Goal: Information Seeking & Learning: Learn about a topic

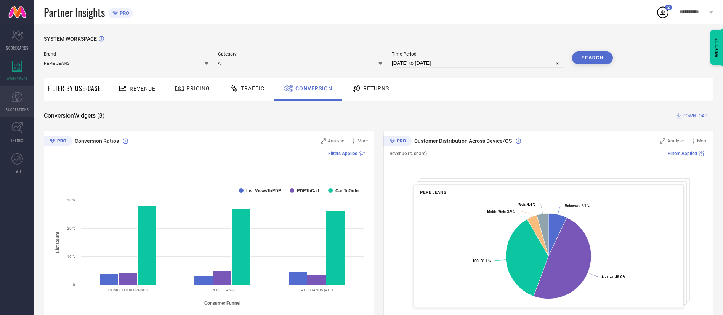
click at [18, 101] on icon at bounding box center [16, 96] width 11 height 11
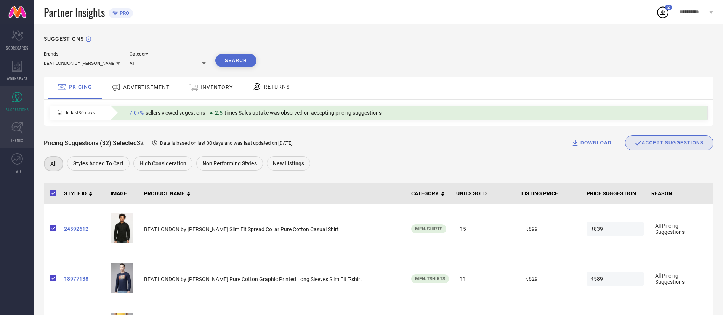
click at [16, 143] on link "TRENDS" at bounding box center [17, 132] width 34 height 30
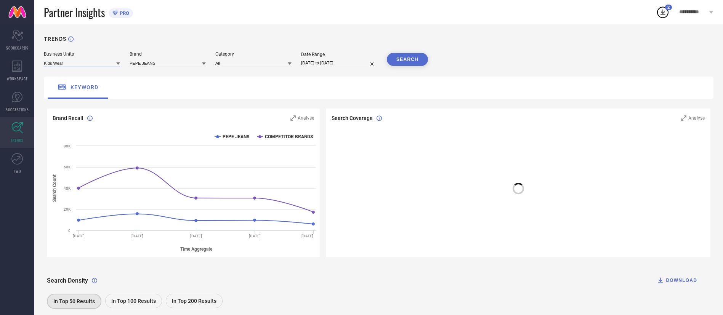
click at [114, 65] on input at bounding box center [82, 63] width 76 height 8
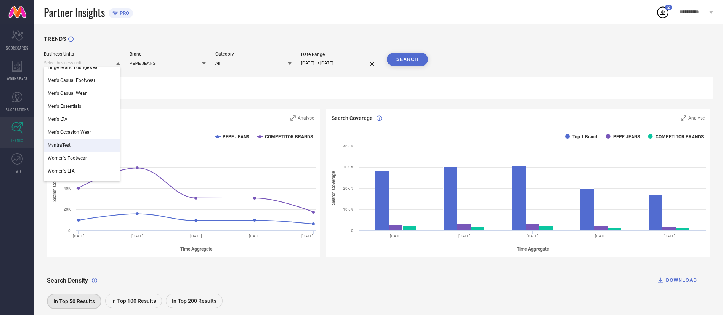
scroll to position [28, 0]
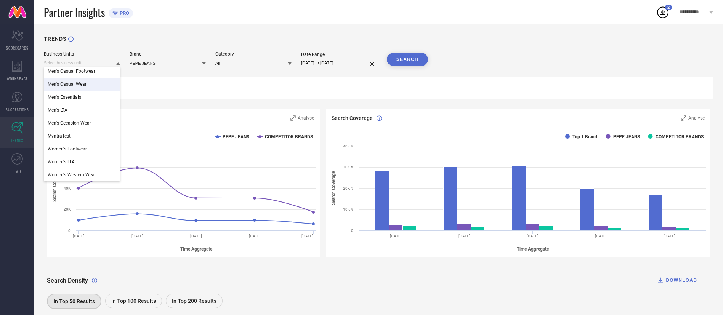
click at [59, 82] on span "Men's Casual Wear" at bounding box center [67, 84] width 39 height 5
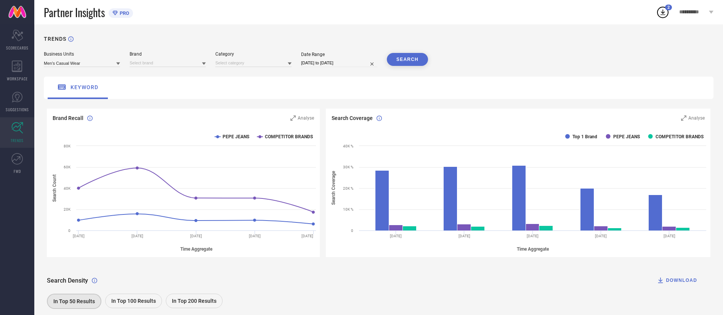
click at [202, 61] on div at bounding box center [204, 63] width 4 height 7
click at [181, 101] on div "PEPE JEANS" at bounding box center [168, 99] width 76 height 13
click at [264, 61] on input at bounding box center [253, 63] width 76 height 8
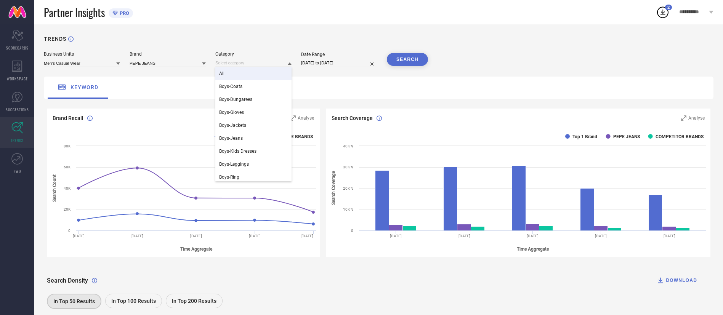
click at [258, 69] on div "All" at bounding box center [253, 73] width 76 height 13
select select "6"
select select "2025"
select select "7"
select select "2025"
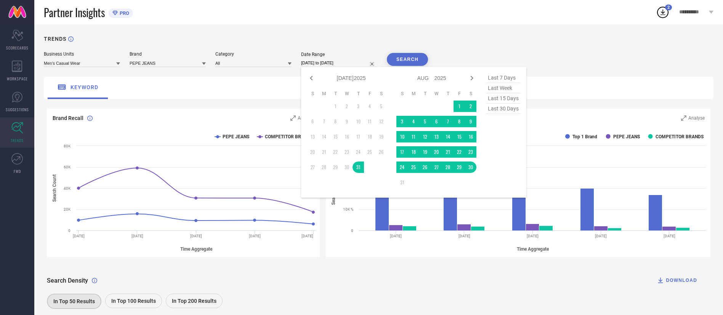
click at [359, 63] on input "[DATE] to [DATE]" at bounding box center [339, 63] width 76 height 8
click at [551, 52] on div "Business Units Men's Casual Wear Brand PEPE JEANS Category All Date Range [DATE…" at bounding box center [378, 59] width 669 height 16
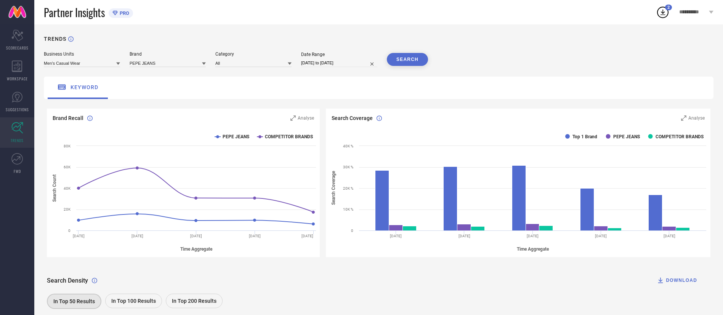
click at [393, 61] on button "SEARCH" at bounding box center [407, 59] width 41 height 13
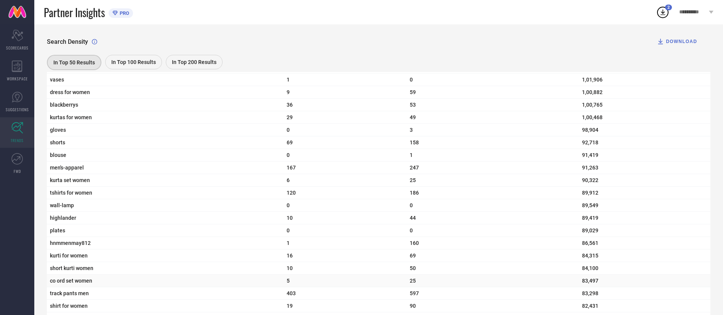
scroll to position [2653, 0]
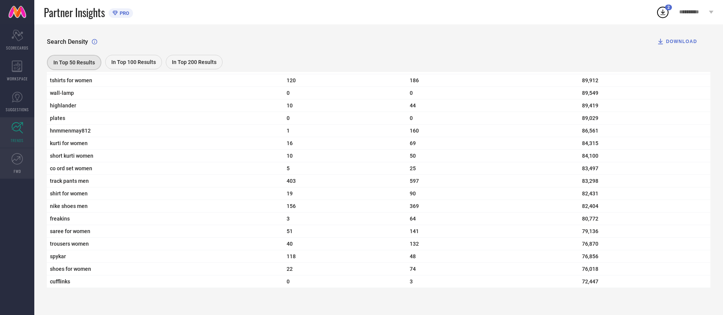
click at [17, 160] on icon at bounding box center [16, 158] width 11 height 11
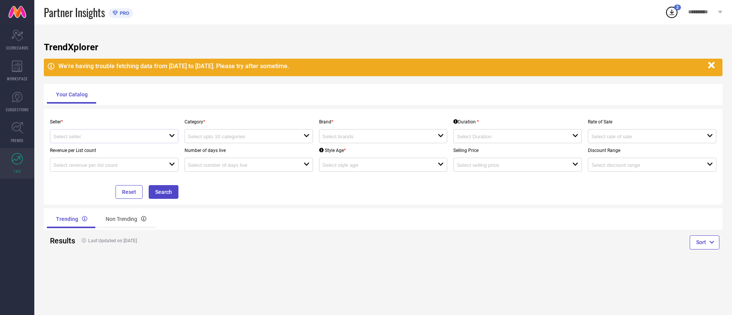
click at [172, 137] on icon at bounding box center [171, 135] width 5 height 3
click at [156, 153] on li "PEPE JEANS INDIA LIMITED ( 3062 )" at bounding box center [114, 151] width 128 height 14
type input "PEPE JEANS INDIA LIMITED ( 3062 )"
click at [266, 141] on div "open" at bounding box center [248, 136] width 128 height 14
click at [386, 142] on div "open" at bounding box center [383, 136] width 128 height 14
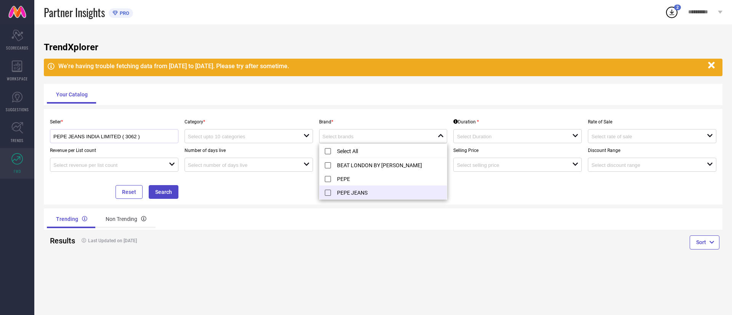
click at [327, 193] on li "PEPE JEANS" at bounding box center [383, 193] width 128 height 14
type input "PEPE JEANS"
click at [324, 228] on div "Trending Non Trending" at bounding box center [213, 219] width 333 height 18
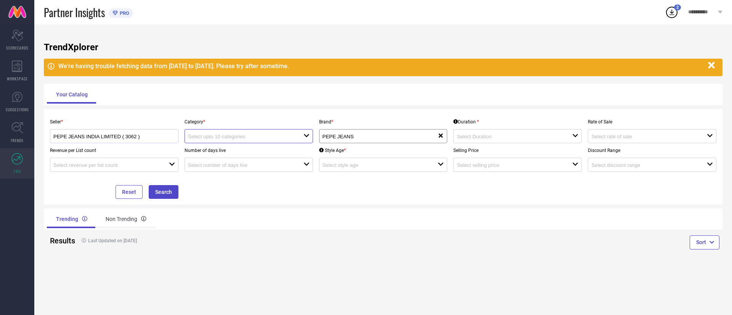
click at [290, 139] on input at bounding box center [240, 137] width 104 height 6
type input "j"
click at [466, 131] on div "open" at bounding box center [517, 136] width 128 height 14
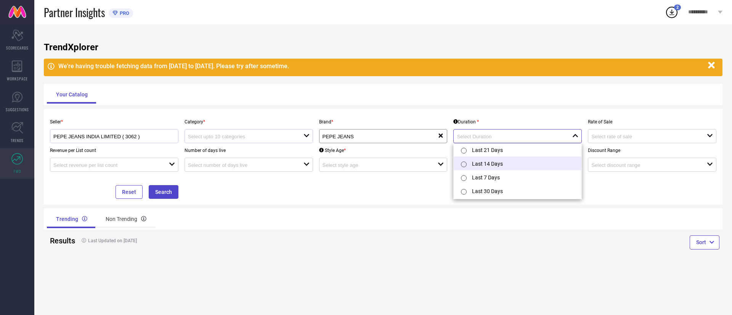
scroll to position [2, 0]
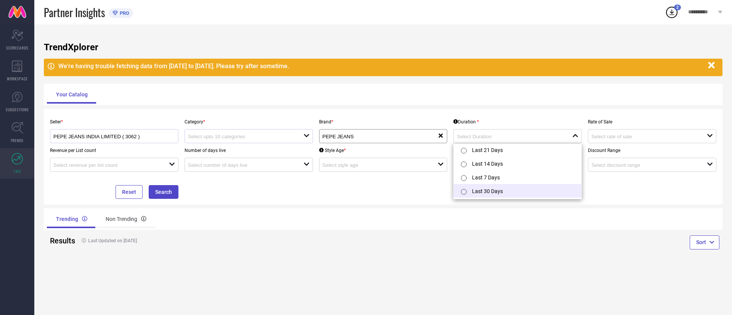
click at [486, 193] on li "Last 30 Days" at bounding box center [517, 191] width 128 height 14
type input "Last 30 Days"
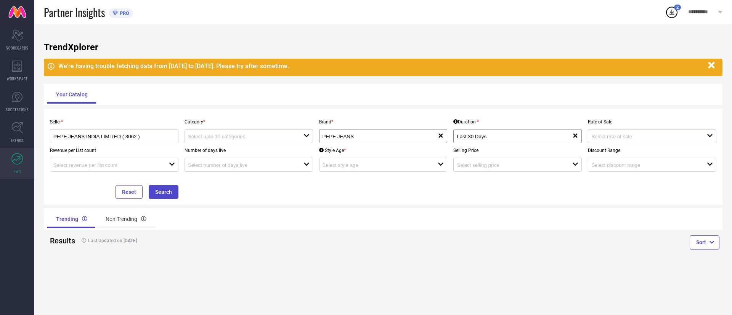
click at [627, 140] on div at bounding box center [648, 136] width 115 height 7
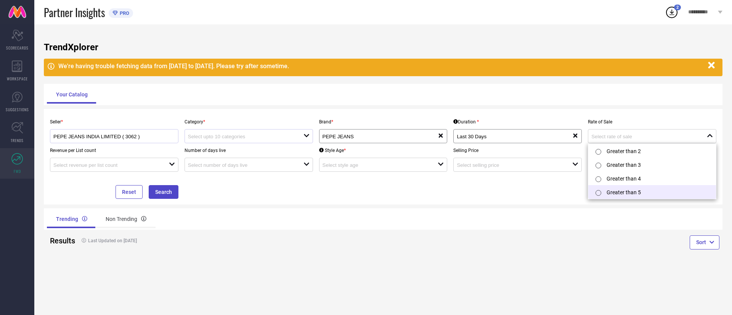
click at [603, 190] on div at bounding box center [600, 192] width 14 height 15
type input "Greater than 5"
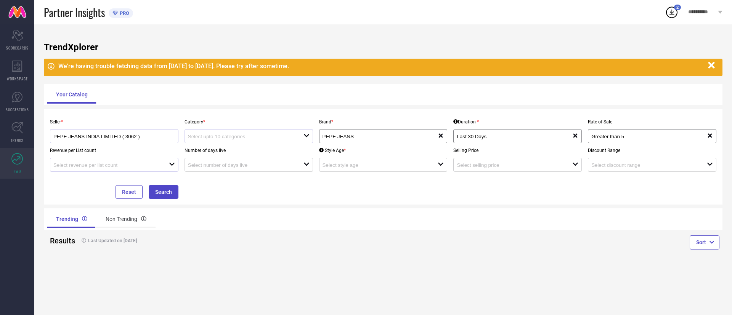
click at [86, 162] on div at bounding box center [110, 164] width 115 height 7
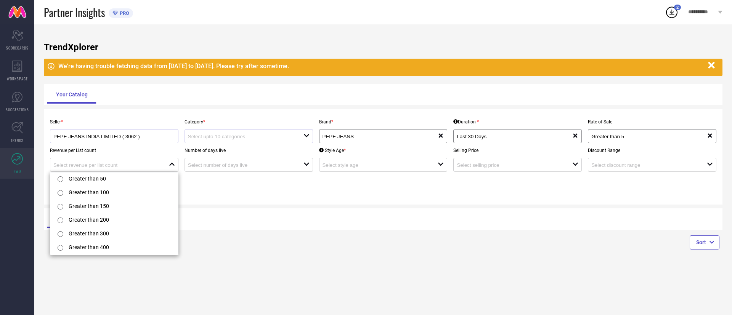
click at [344, 199] on div "Seller * PEPE JEANS INDIA LIMITED ( 3062 ) Category * open Brand * PEPE JEANS r…" at bounding box center [383, 157] width 678 height 96
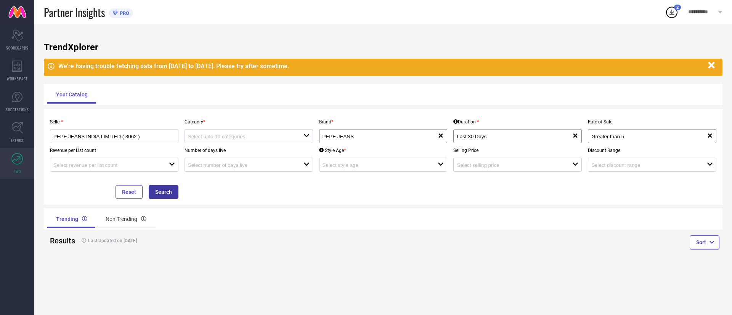
click at [164, 193] on button "Search" at bounding box center [164, 192] width 30 height 14
click at [272, 137] on input at bounding box center [240, 137] width 104 height 6
click at [260, 152] on div "No results found" at bounding box center [248, 150] width 128 height 13
click at [225, 148] on div "No results found" at bounding box center [248, 150] width 128 height 13
click at [224, 148] on div "No results found" at bounding box center [248, 150] width 128 height 13
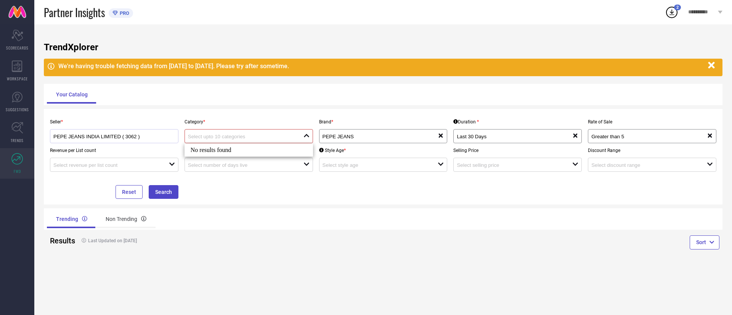
click at [210, 92] on div "Your Catalog" at bounding box center [383, 94] width 672 height 18
click at [115, 213] on div "Non Trending" at bounding box center [125, 219] width 59 height 18
click at [71, 220] on div "Trending" at bounding box center [71, 219] width 48 height 18
click at [27, 64] on div "WORKSPACE" at bounding box center [17, 71] width 34 height 30
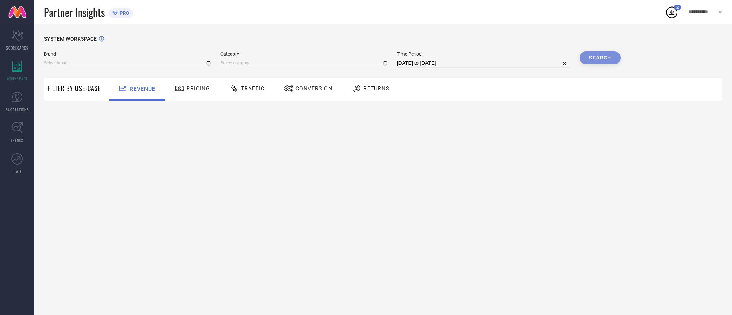
type input "BEAT LONDON BY [PERSON_NAME]"
type input "All"
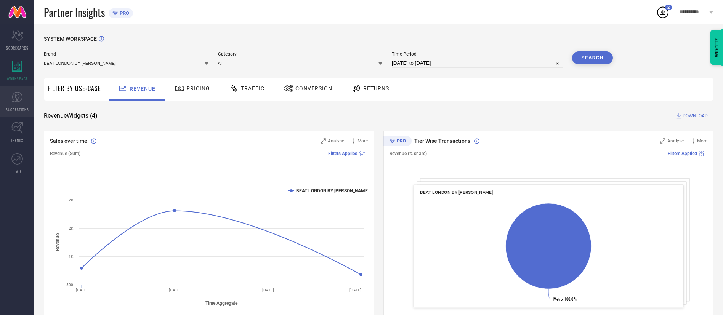
click at [10, 99] on link "SUGGESTIONS" at bounding box center [17, 101] width 34 height 30
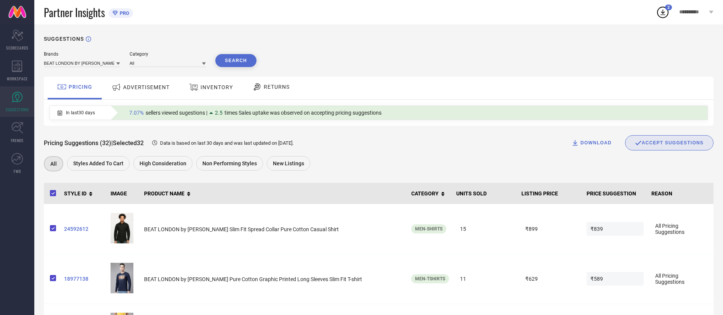
click at [348, 146] on div "Pricing Suggestions (32) | Selected 32 Data is based on last 30 days and was la…" at bounding box center [378, 142] width 669 height 15
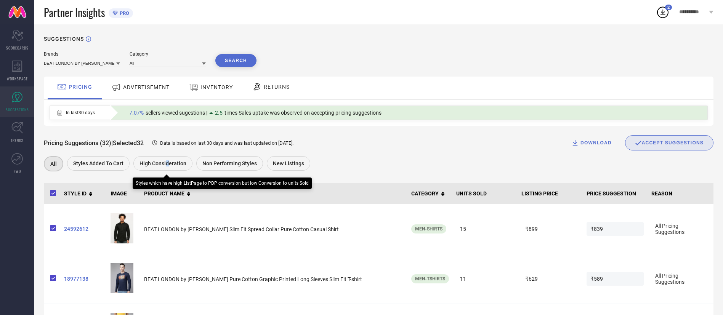
click at [167, 167] on span "High Consideration" at bounding box center [162, 163] width 47 height 6
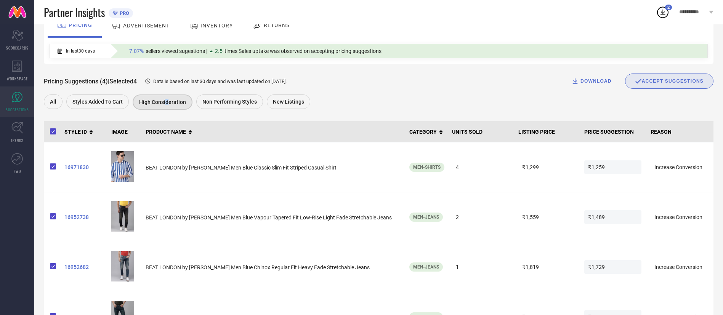
scroll to position [102, 0]
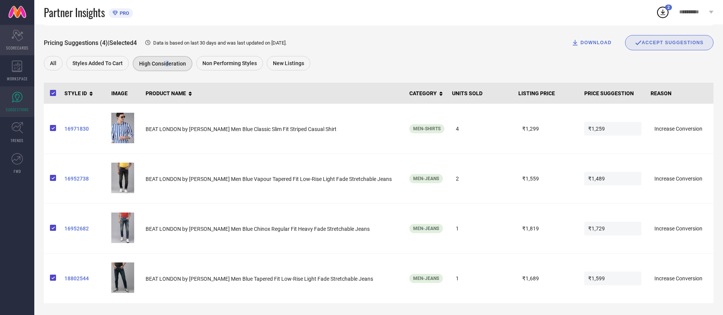
click at [19, 34] on icon at bounding box center [16, 35] width 11 height 11
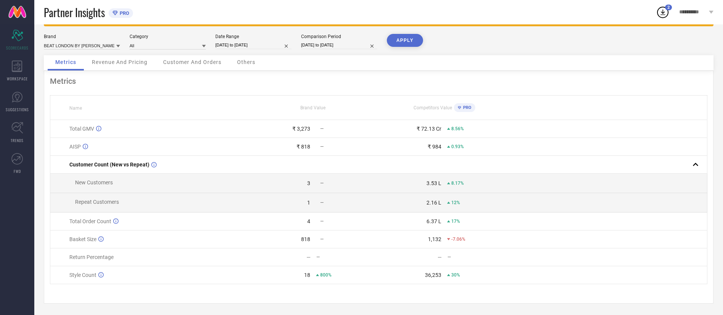
scroll to position [31, 0]
click at [19, 74] on div "WORKSPACE" at bounding box center [17, 71] width 34 height 30
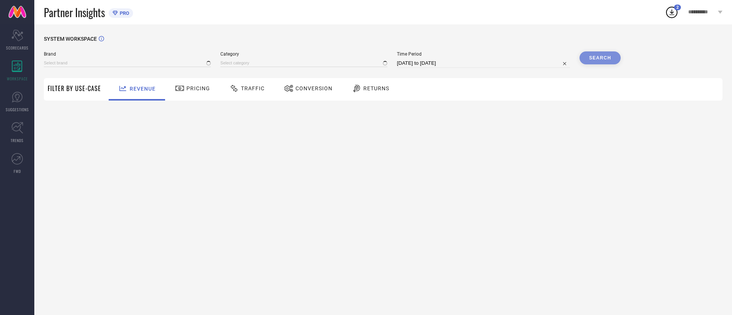
type input "BEAT LONDON BY [PERSON_NAME]"
type input "All"
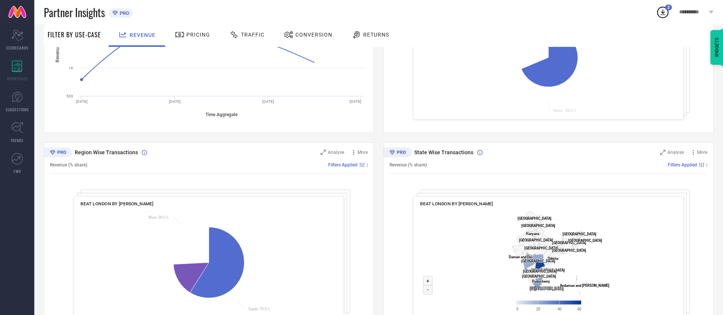
scroll to position [218, 0]
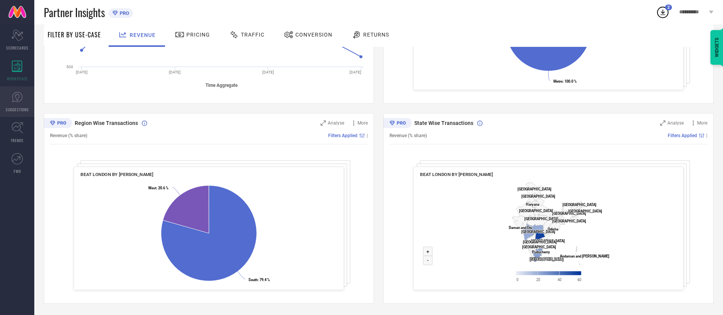
click at [18, 103] on link "SUGGESTIONS" at bounding box center [17, 101] width 34 height 30
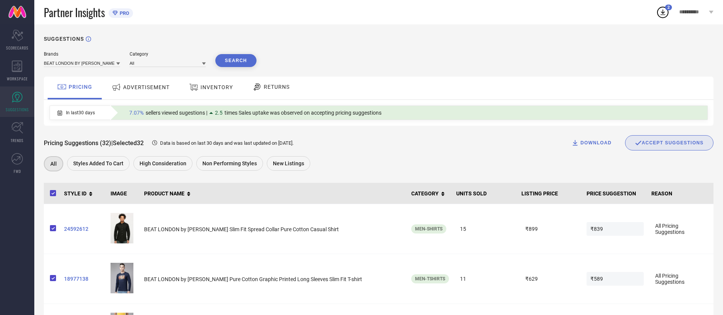
click at [156, 86] on span "ADVERTISEMENT" at bounding box center [146, 87] width 46 height 6
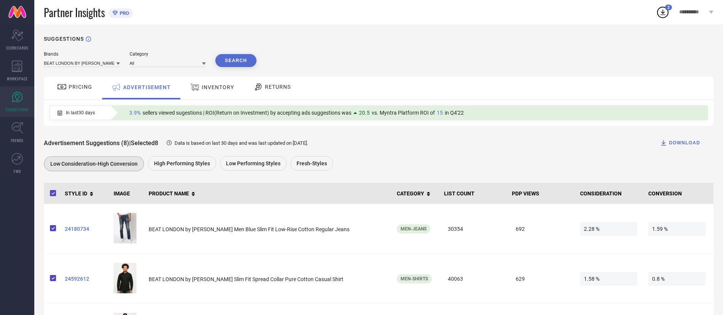
drag, startPoint x: 186, startPoint y: 170, endPoint x: 559, endPoint y: 114, distance: 376.9
click at [159, 160] on div "High Performing Styles" at bounding box center [182, 163] width 68 height 14
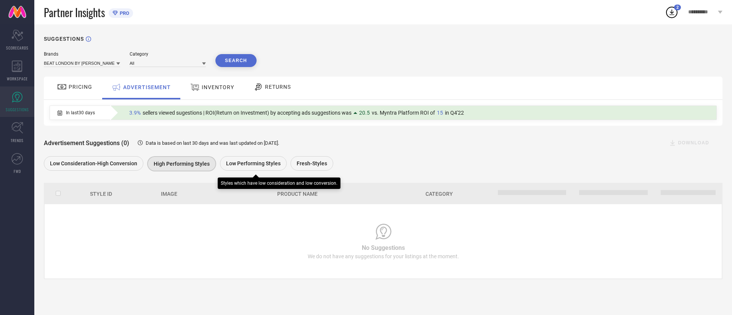
click at [248, 166] on span "Low Performing Styles" at bounding box center [253, 163] width 54 height 6
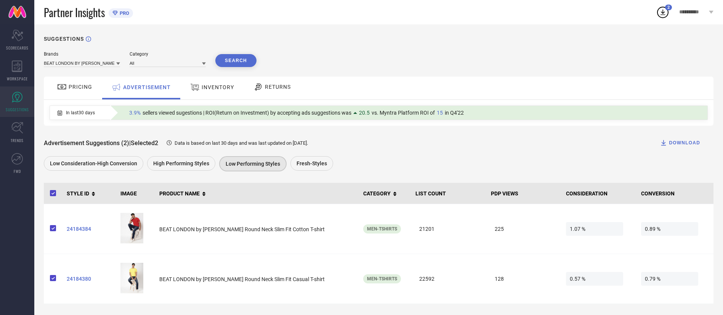
click at [77, 115] on span "In last 30 days" at bounding box center [80, 112] width 29 height 5
click at [58, 110] on div "In last 30 days" at bounding box center [76, 112] width 53 height 13
click at [60, 112] on icon at bounding box center [60, 112] width 5 height 5
drag, startPoint x: 117, startPoint y: 112, endPoint x: 122, endPoint y: 112, distance: 5.7
click at [119, 112] on div "3.9% sellers viewed sugestions | ROI(Return on Investment) by accepting ads sug…" at bounding box center [408, 113] width 597 height 14
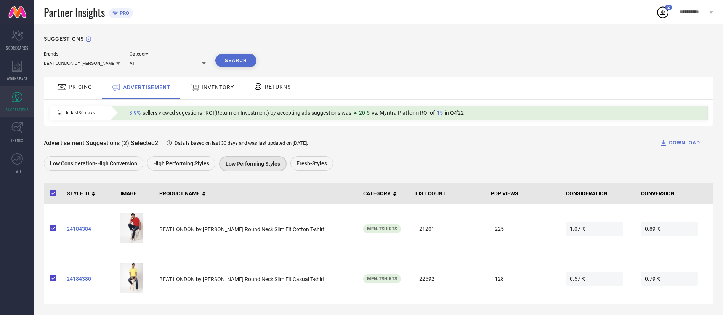
drag, startPoint x: 159, startPoint y: 112, endPoint x: 203, endPoint y: 112, distance: 43.4
click at [161, 112] on span "sellers viewed sugestions | ROI(Return on Investment) by accepting ads suggesti…" at bounding box center [247, 113] width 209 height 6
drag, startPoint x: 255, startPoint y: 114, endPoint x: 262, endPoint y: 114, distance: 6.9
click at [257, 114] on span "sellers viewed sugestions | ROI(Return on Investment) by accepting ads suggesti…" at bounding box center [247, 113] width 209 height 6
drag, startPoint x: 262, startPoint y: 114, endPoint x: 320, endPoint y: 115, distance: 58.3
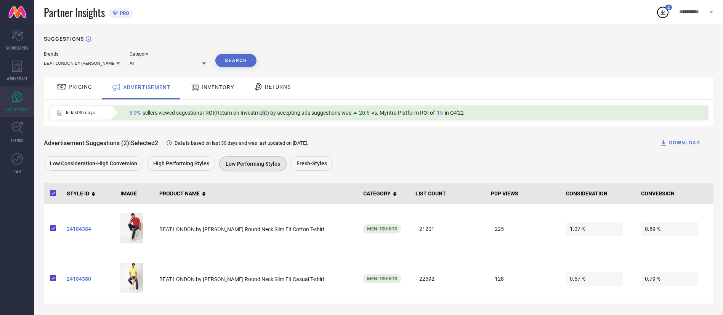
click at [270, 114] on span "sellers viewed sugestions | ROI(Return on Investment) by accepting ads suggesti…" at bounding box center [247, 113] width 209 height 6
click at [320, 115] on span "sellers viewed sugestions | ROI(Return on Investment) by accepting ads suggesti…" at bounding box center [247, 113] width 209 height 6
click at [75, 87] on span "PRICING" at bounding box center [81, 87] width 24 height 6
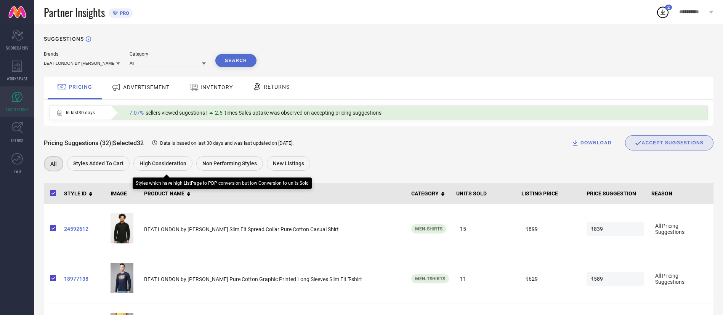
click at [144, 166] on span "High Consideration" at bounding box center [162, 163] width 47 height 6
